Goal: Task Accomplishment & Management: Complete application form

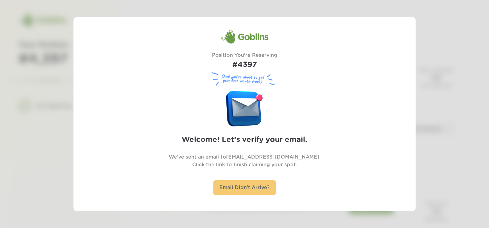
click at [242, 190] on div "Email Didn't Arrive?" at bounding box center [244, 187] width 63 height 15
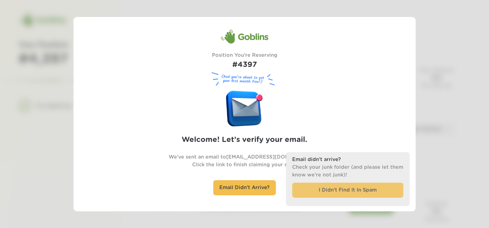
click at [356, 190] on div "I Didn’t Find It In Spam" at bounding box center [347, 190] width 111 height 15
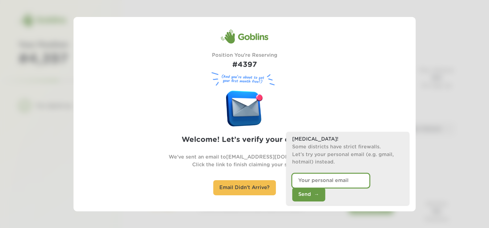
click at [328, 188] on input "email" at bounding box center [330, 181] width 77 height 14
type input "[EMAIL_ADDRESS][DOMAIN_NAME]"
click at [325, 197] on button "Send" at bounding box center [308, 195] width 33 height 14
